Goal: Task Accomplishment & Management: Manage account settings

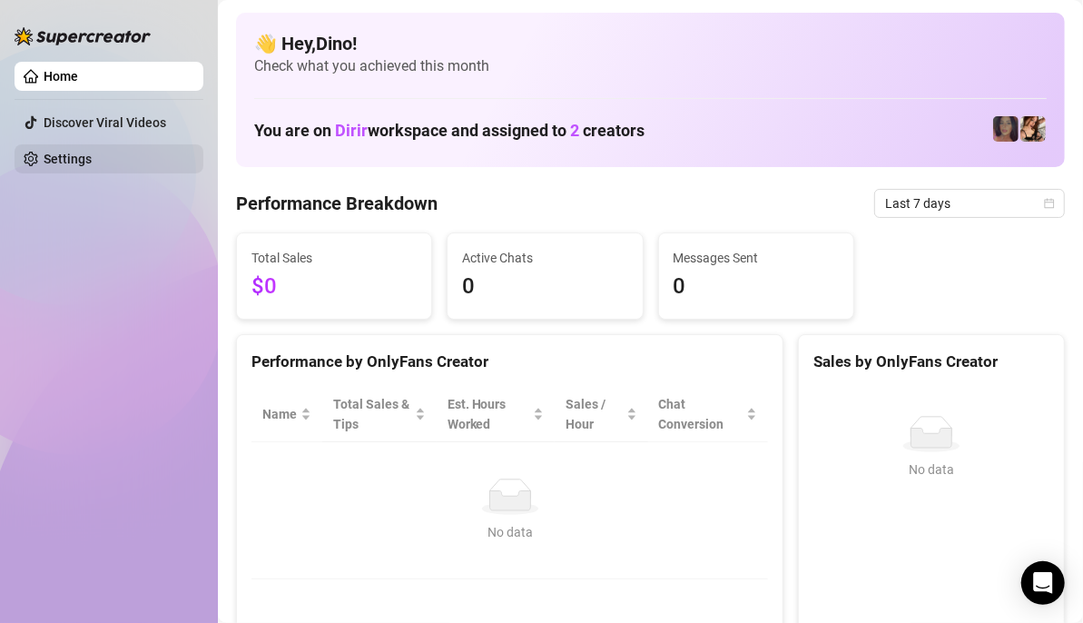
click at [86, 154] on link "Settings" at bounding box center [68, 159] width 48 height 15
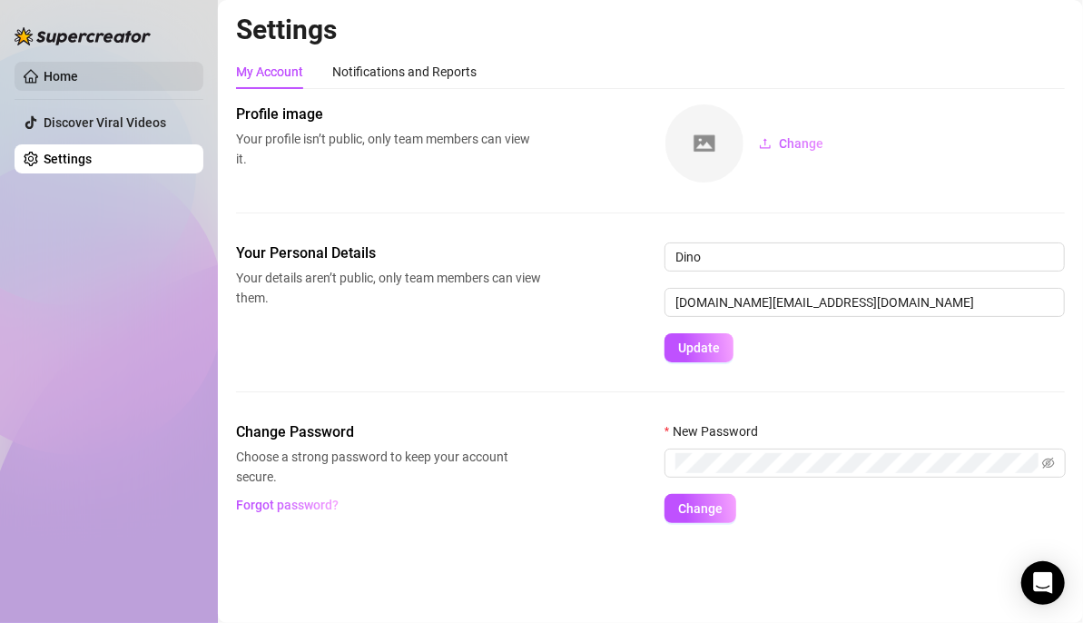
click at [78, 76] on link "Home" at bounding box center [61, 76] width 35 height 15
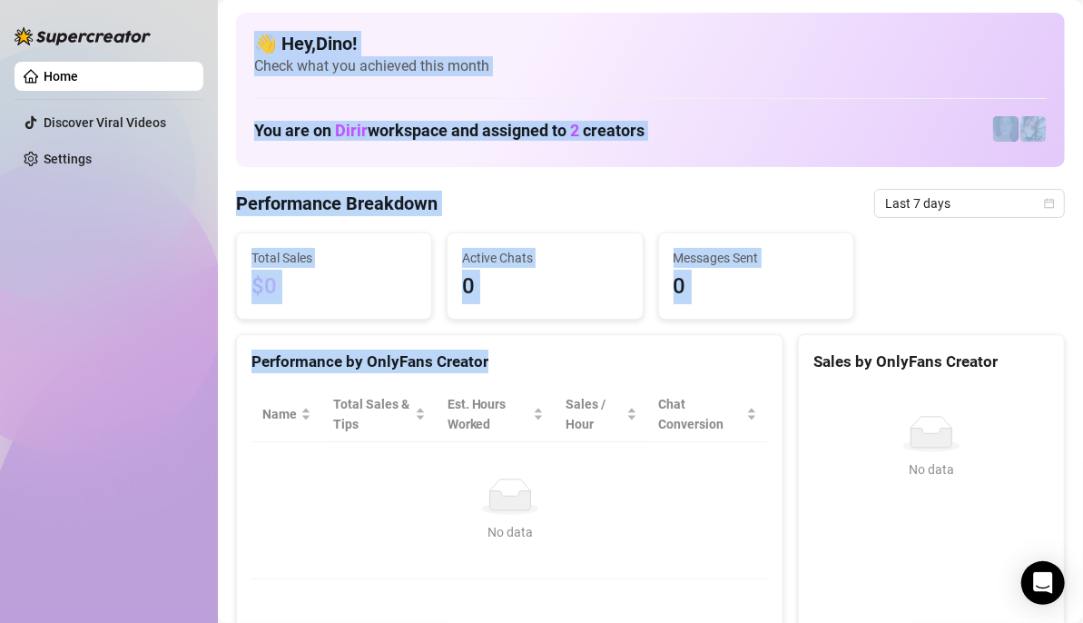
drag, startPoint x: 775, startPoint y: 422, endPoint x: 215, endPoint y: 347, distance: 564.4
click at [213, 346] on div "Home Discover Viral Videos Settings Before OnlyFans cut GMT+2 Europe/Zurich Las…" at bounding box center [541, 311] width 1083 height 623
click at [233, 343] on div "Performance by OnlyFans Creator Name Total Sales & Tips Est. Hours Worked Sales…" at bounding box center [510, 488] width 562 height 309
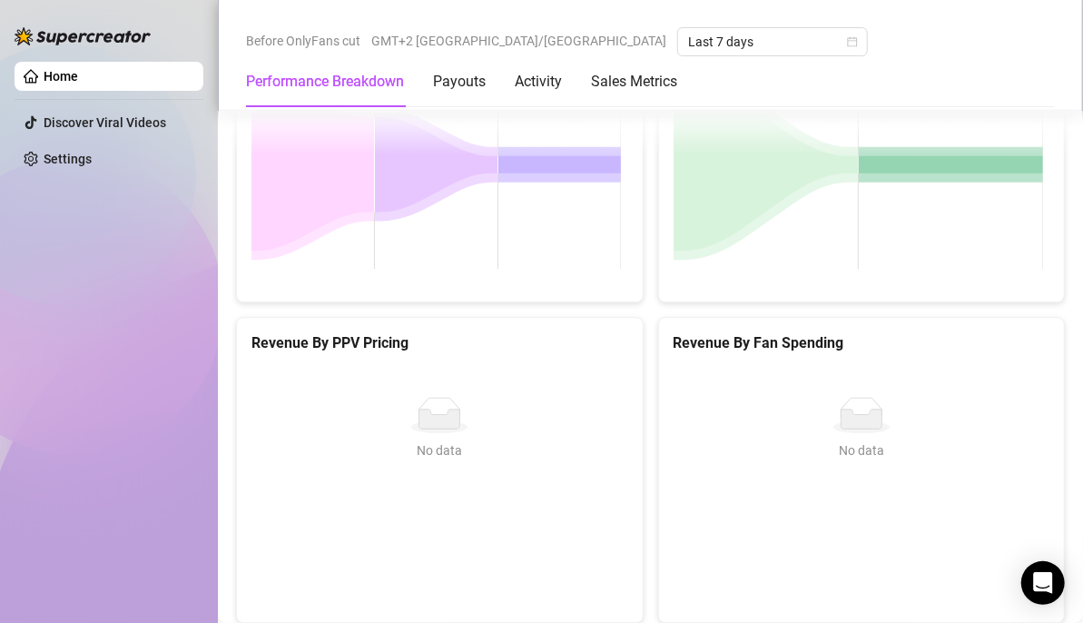
scroll to position [2061, 0]
